Goal: Navigation & Orientation: Find specific page/section

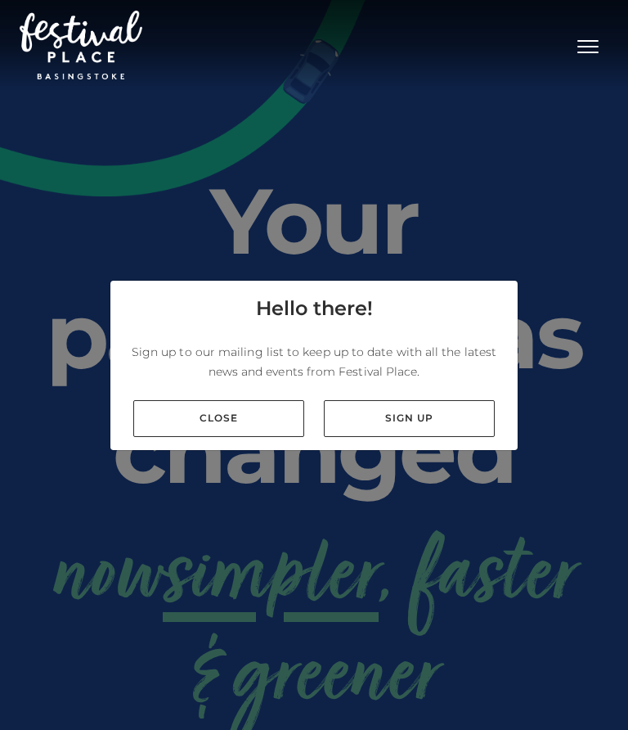
click at [259, 423] on link "Close" at bounding box center [218, 418] width 171 height 37
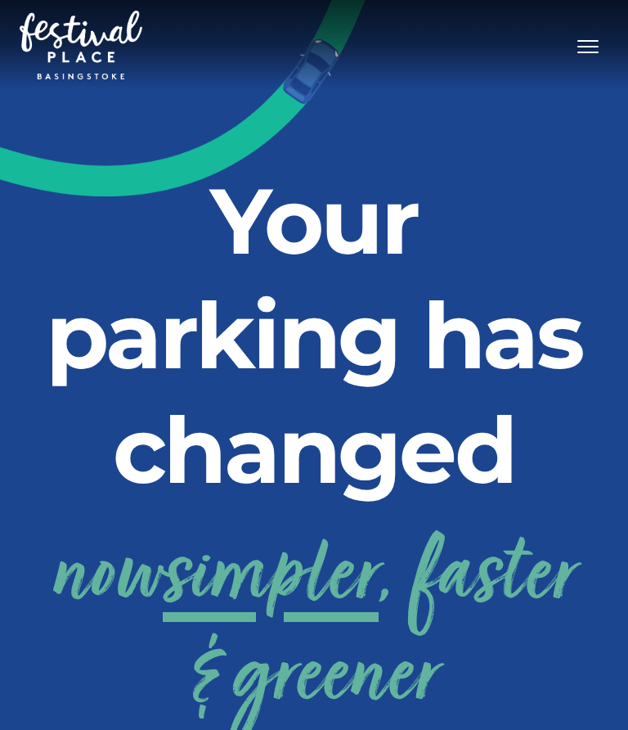
click at [580, 54] on button "Toggle navigation" at bounding box center [588, 45] width 41 height 24
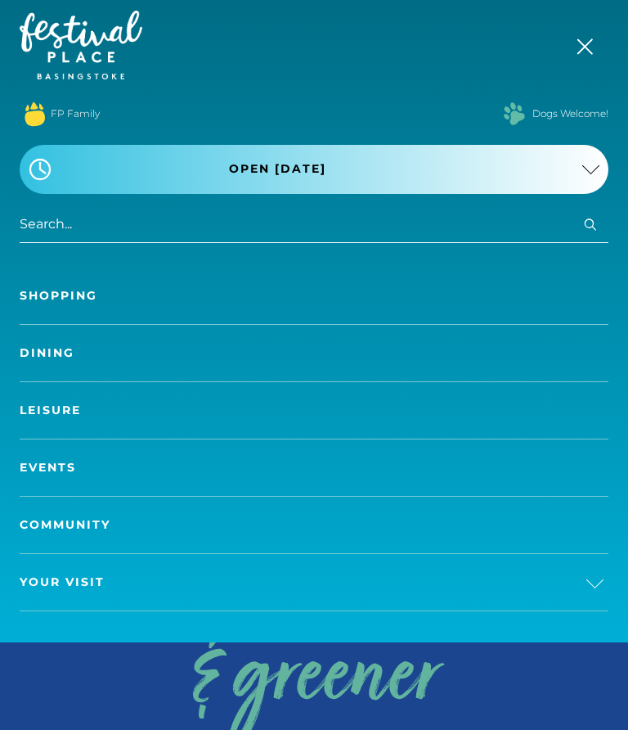
click at [250, 340] on link "Dining" at bounding box center [314, 353] width 589 height 56
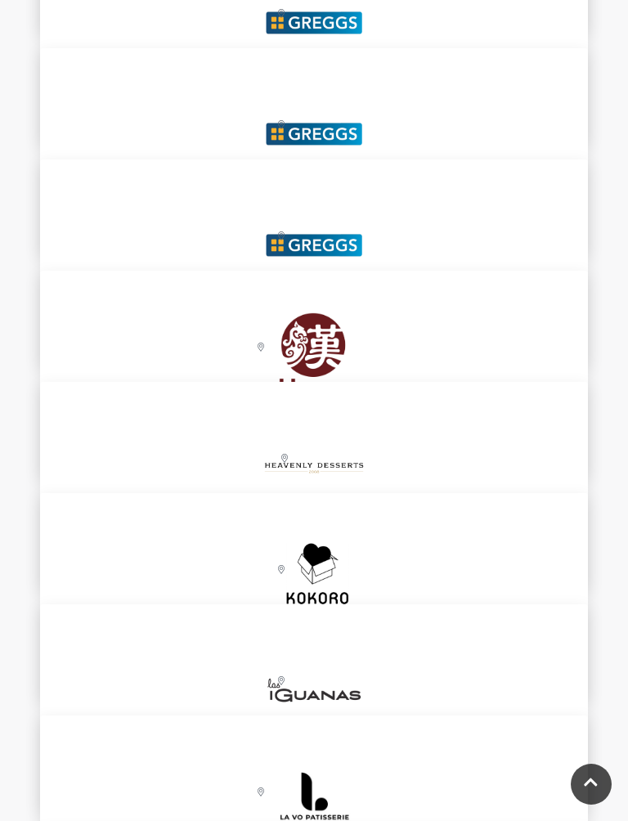
scroll to position [5053, 0]
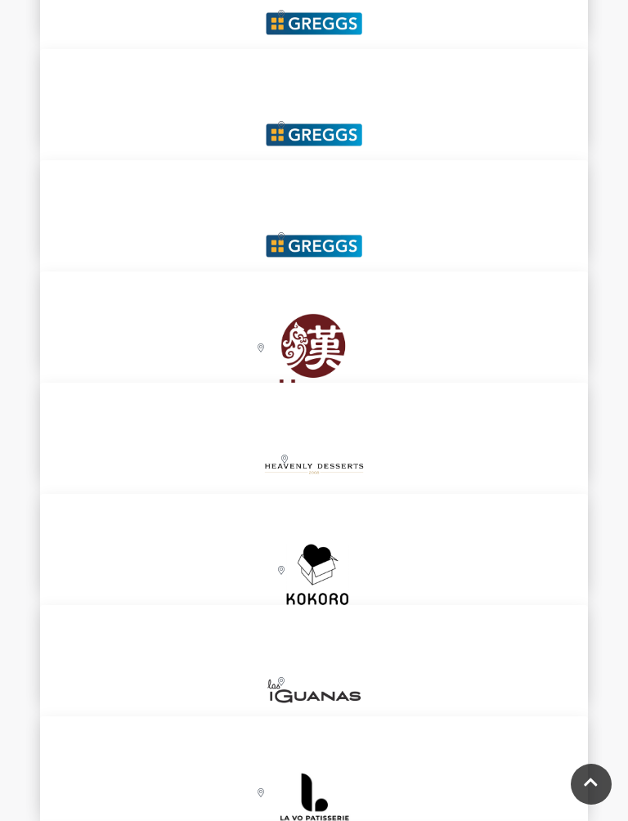
click at [400, 322] on img at bounding box center [314, 358] width 172 height 172
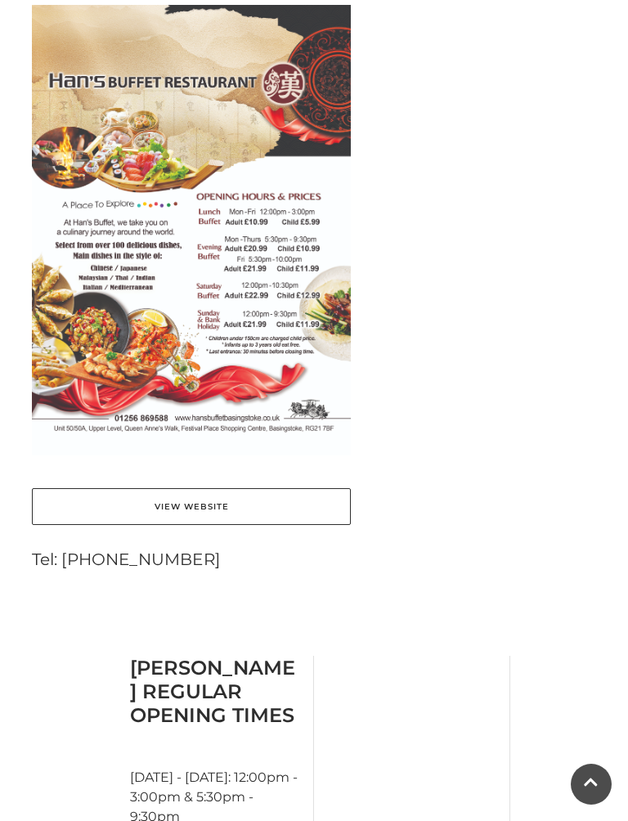
click at [238, 488] on link "View Website" at bounding box center [191, 506] width 319 height 37
